Goal: Entertainment & Leisure: Consume media (video, audio)

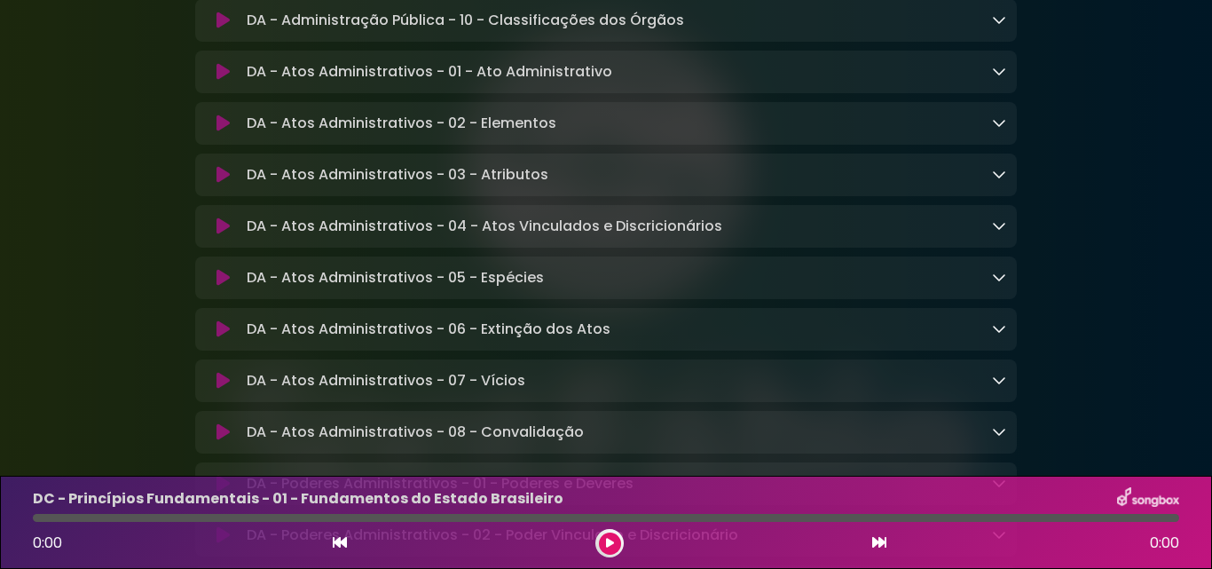
scroll to position [2590, 0]
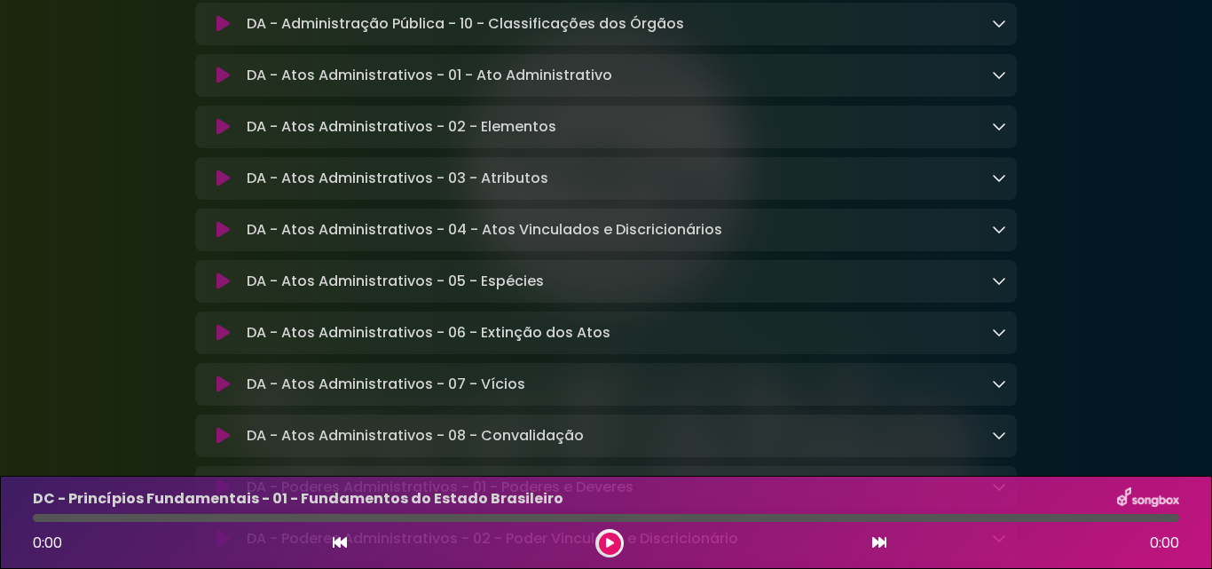
click at [676, 97] on div "DA - Atos Administrativos - 01 - Ato Administrativo Loading Track..." at bounding box center [605, 75] width 821 height 43
click at [339, 86] on p "DA - Atos Administrativos - 01 - Ato Administrativo Loading Track..." at bounding box center [429, 75] width 365 height 21
click at [993, 82] on icon at bounding box center [999, 74] width 14 height 14
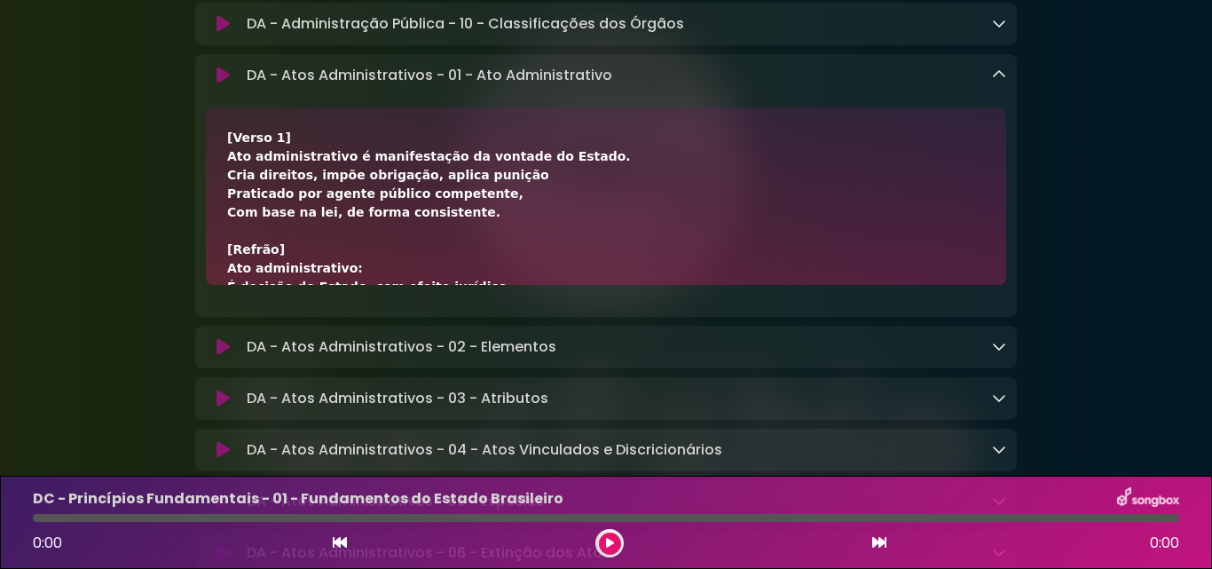
drag, startPoint x: 406, startPoint y: 177, endPoint x: 299, endPoint y: 152, distance: 110.2
click at [400, 177] on div "[Verso 1] Ato administrativo é manifestação da vontade do Estado. Cria direitos…" at bounding box center [606, 436] width 758 height 615
click at [213, 84] on button at bounding box center [223, 76] width 34 height 18
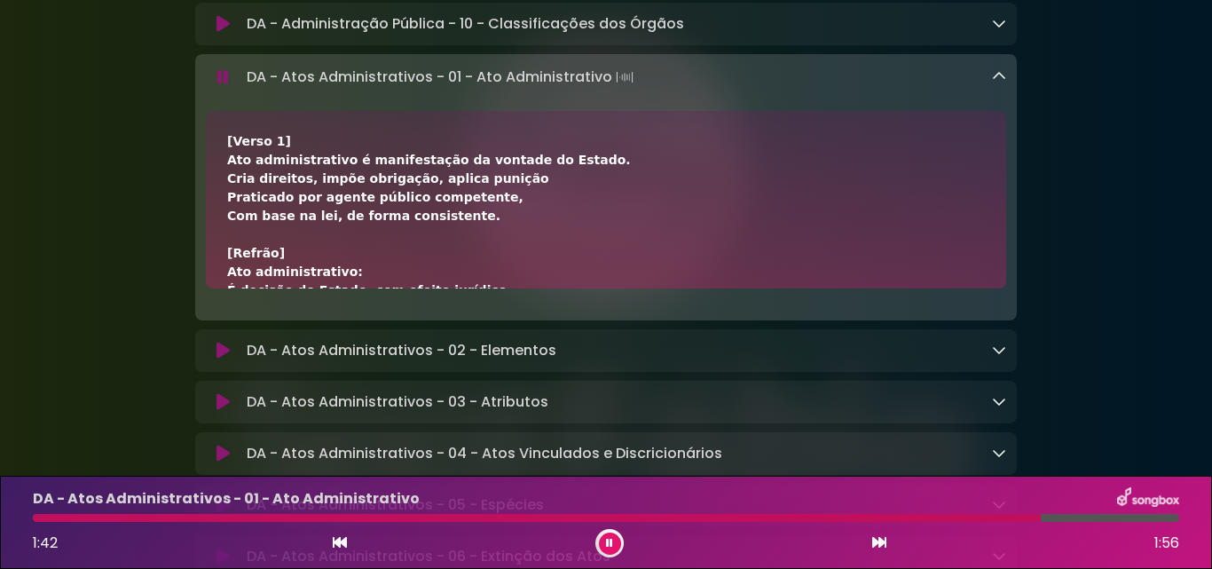
click at [603, 546] on button at bounding box center [610, 543] width 22 height 22
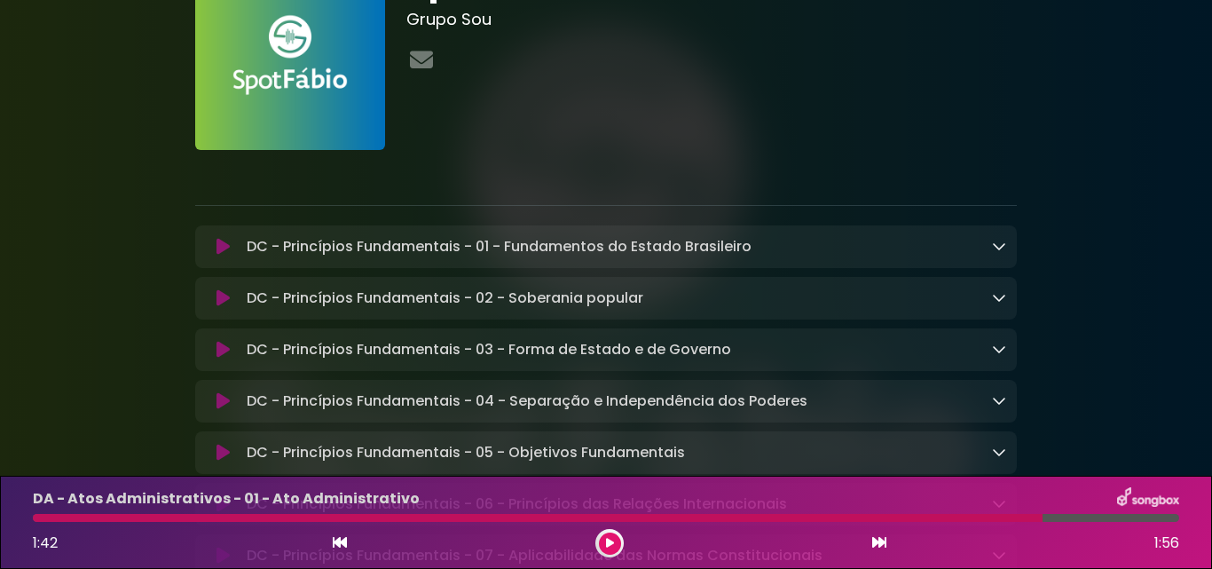
scroll to position [106, 0]
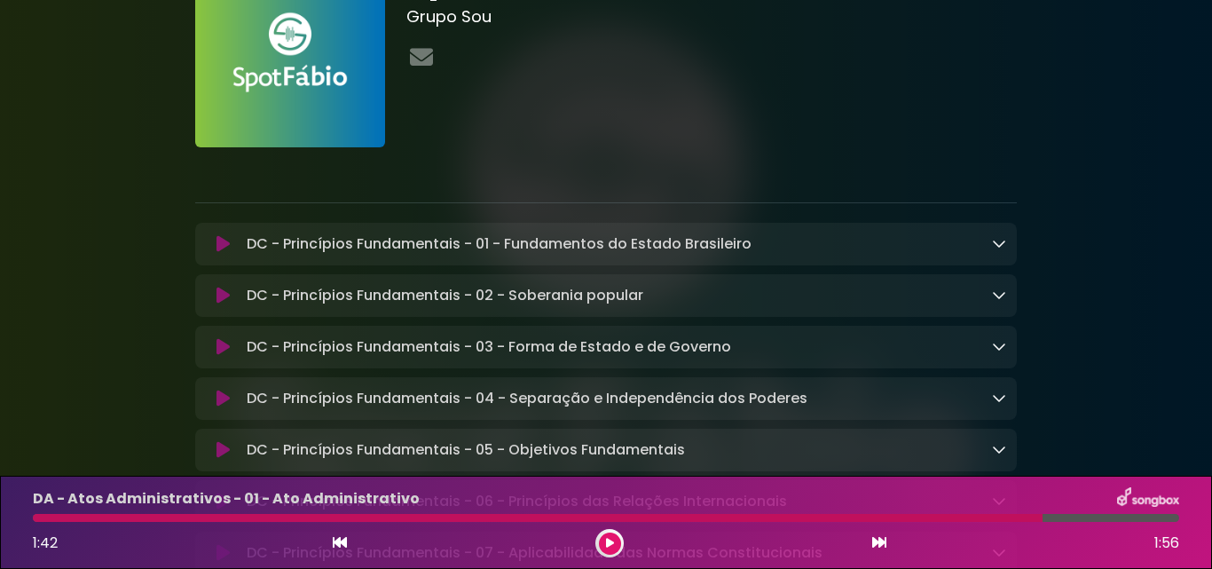
click at [216, 250] on icon at bounding box center [222, 244] width 13 height 18
click at [385, 172] on p at bounding box center [605, 171] width 821 height 21
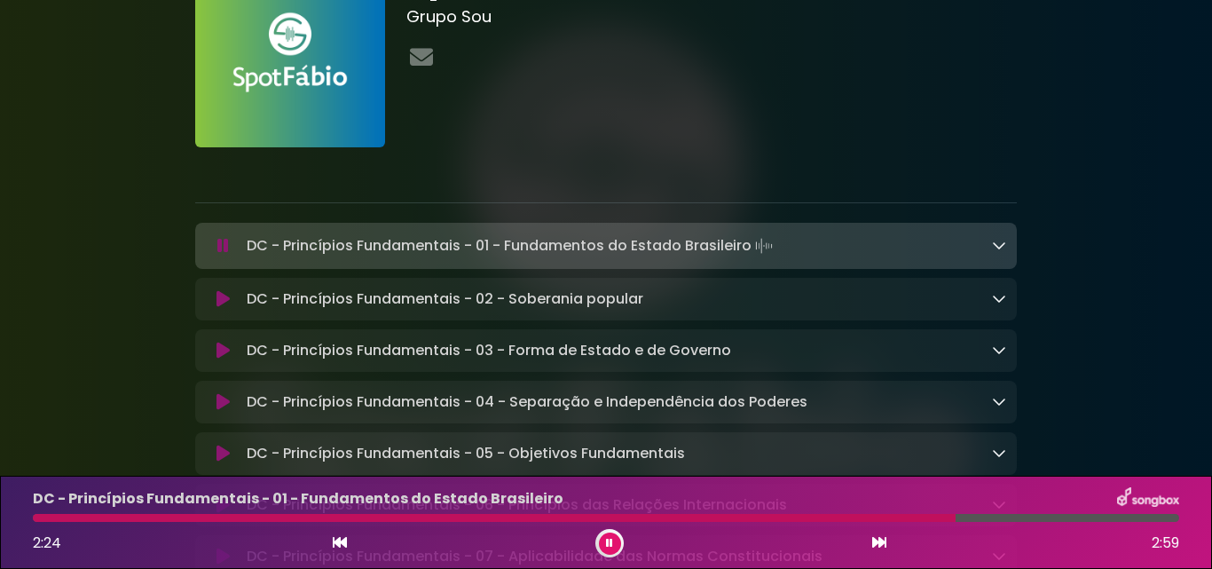
click at [618, 540] on button at bounding box center [610, 543] width 22 height 22
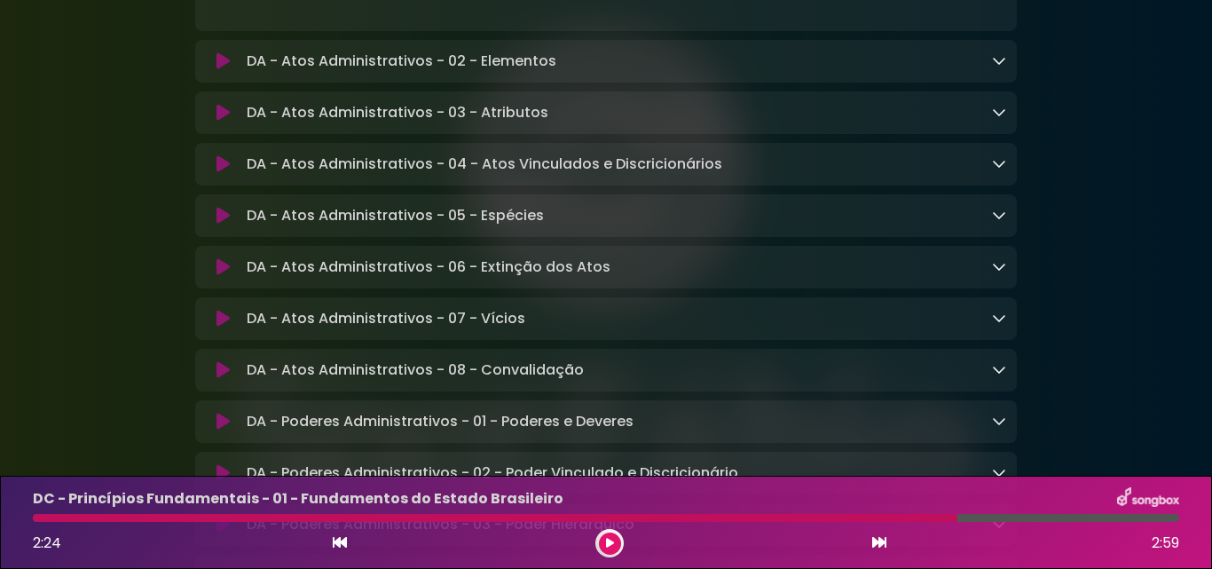
scroll to position [2874, 0]
click at [971, 331] on div "DA - Atos Administrativos - 07 - Vícios Loading Track..." at bounding box center [622, 320] width 766 height 21
click at [1002, 326] on icon at bounding box center [999, 319] width 14 height 14
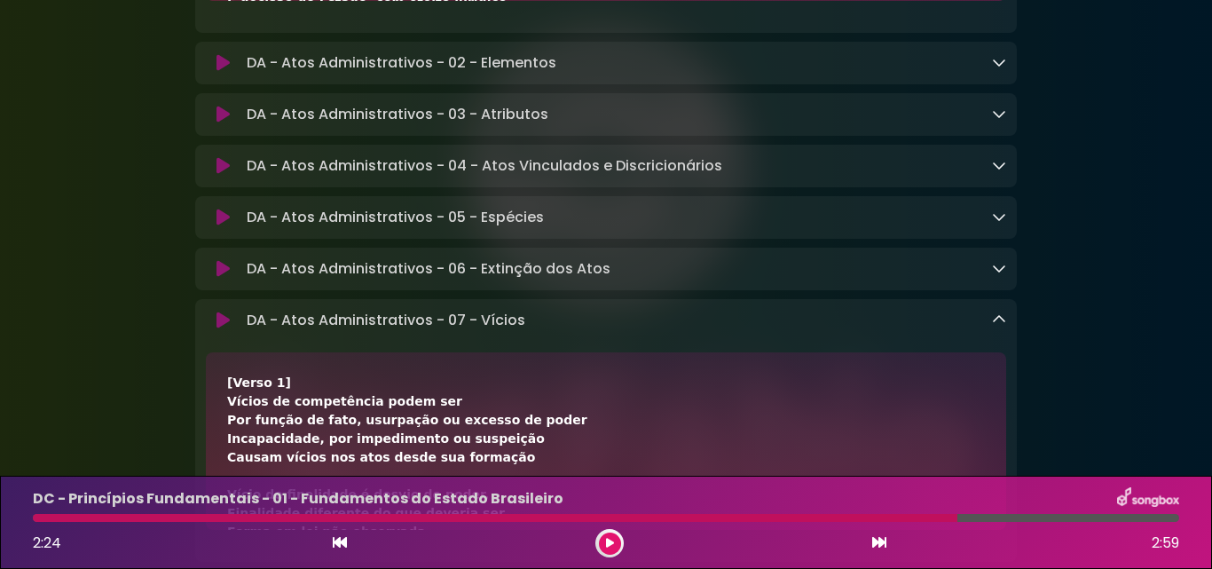
click at [226, 329] on icon at bounding box center [222, 320] width 13 height 18
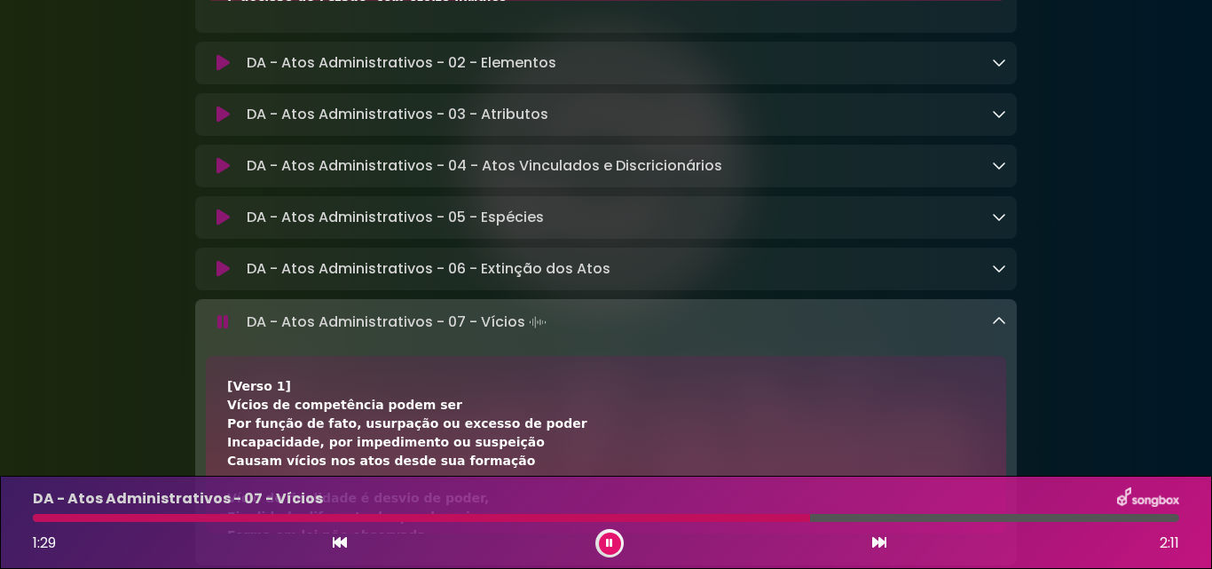
click at [593, 541] on div "1:29 2:11" at bounding box center [605, 543] width 1167 height 28
